Goal: Check status: Check status

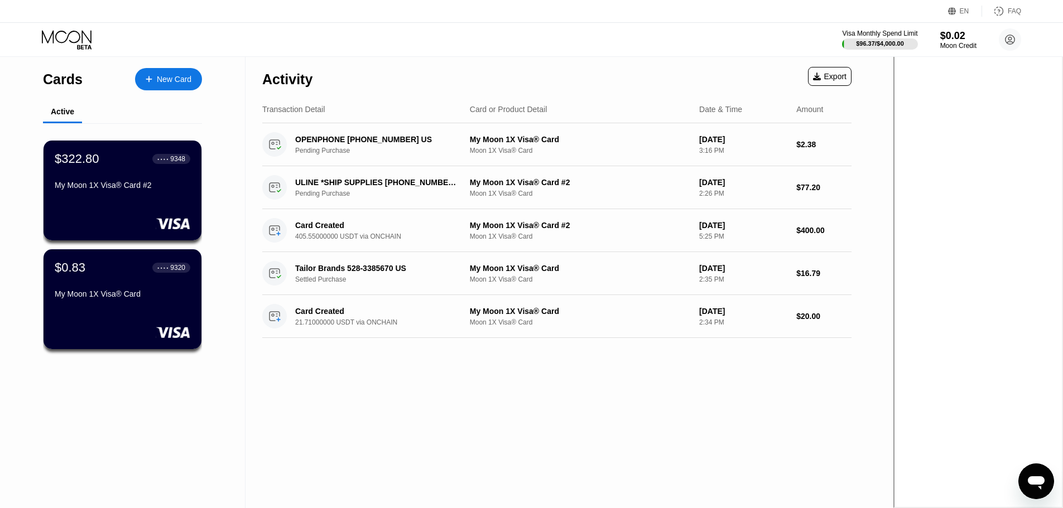
drag, startPoint x: 447, startPoint y: 419, endPoint x: 439, endPoint y: 417, distance: 8.7
drag, startPoint x: 439, startPoint y: 417, endPoint x: 384, endPoint y: 394, distance: 58.8
drag, startPoint x: 384, startPoint y: 394, endPoint x: 337, endPoint y: 385, distance: 48.3
drag, startPoint x: 337, startPoint y: 385, endPoint x: 128, endPoint y: 397, distance: 209.1
click at [302, 386] on div "Activity Export Transaction Detail Card or Product Detail Date & Time Amount OP…" at bounding box center [557, 282] width 623 height 451
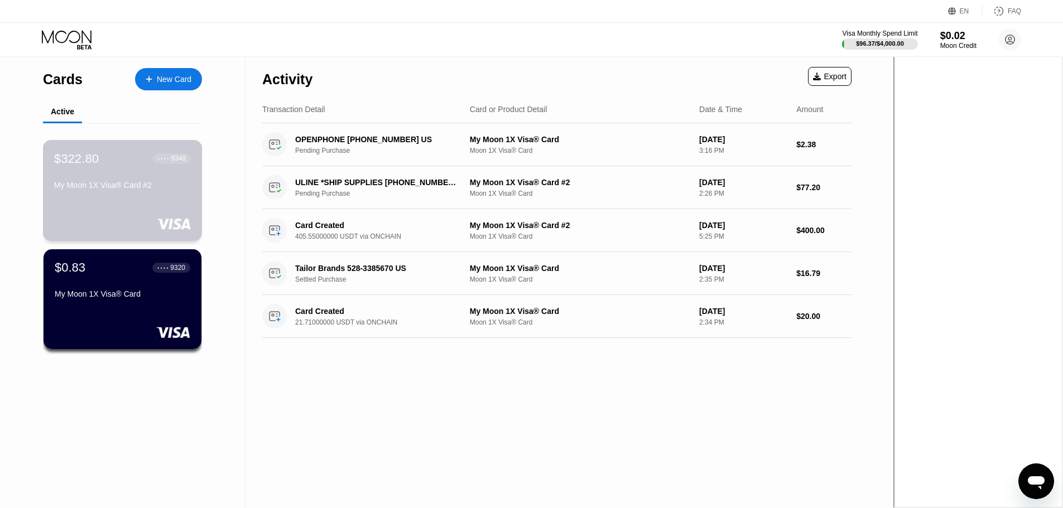
click at [134, 189] on div "My Moon 1X Visa® Card #2" at bounding box center [122, 185] width 137 height 9
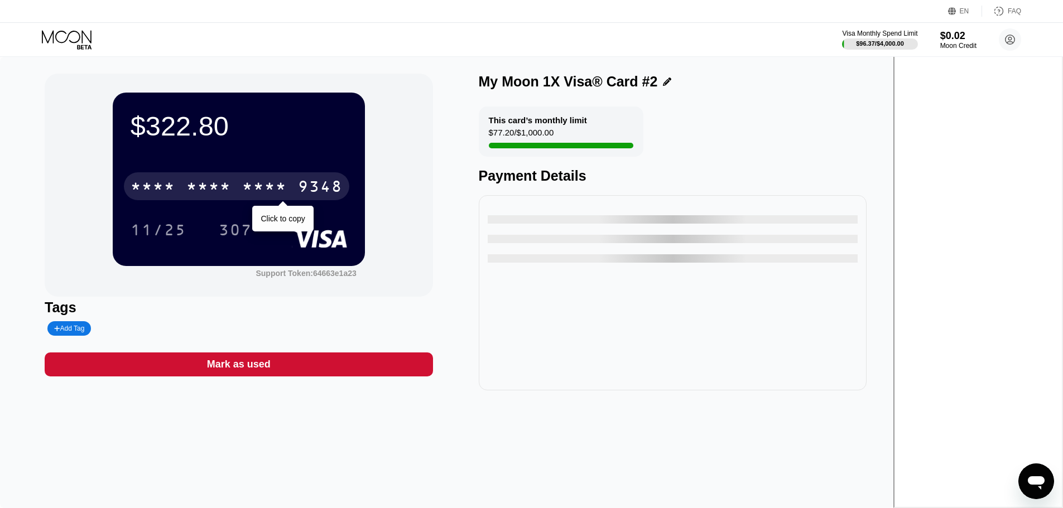
click at [310, 176] on div "* * * * * * * * * * * * 9348" at bounding box center [236, 186] width 225 height 28
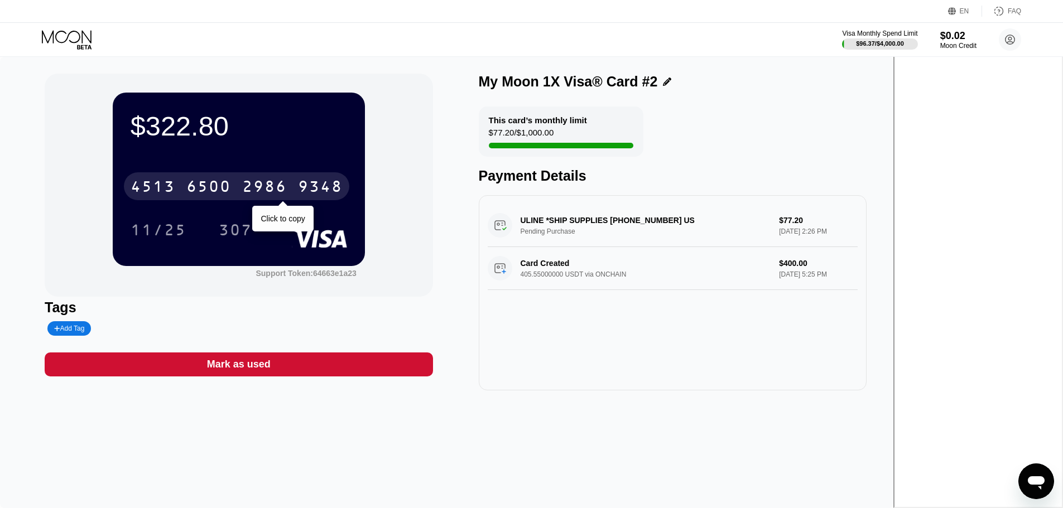
click at [287, 187] on div "2986" at bounding box center [264, 188] width 45 height 18
